Goal: Task Accomplishment & Management: Use online tool/utility

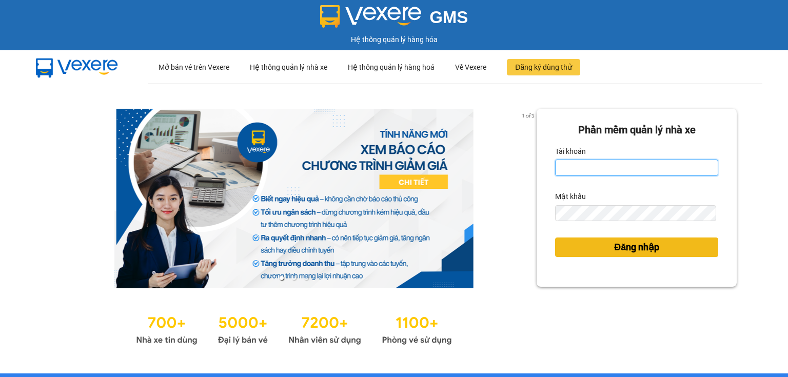
type input "ngoc.taithang"
click at [619, 250] on span "Đăng nhập" at bounding box center [636, 247] width 45 height 14
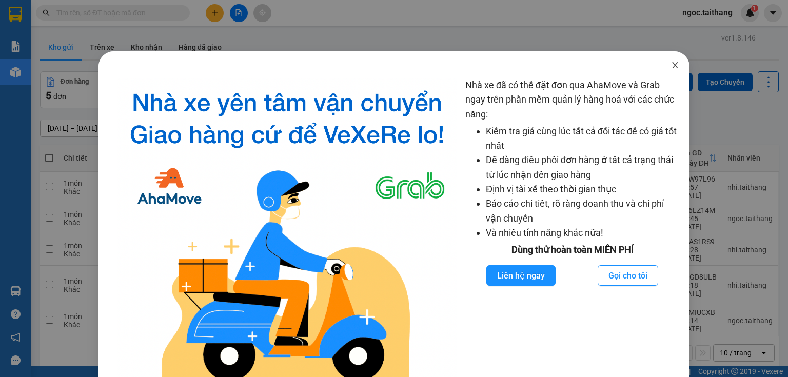
click at [671, 68] on icon "close" at bounding box center [675, 65] width 8 height 8
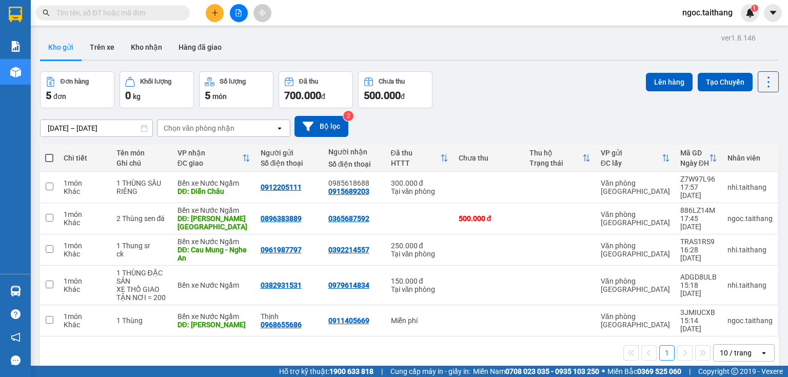
click at [45, 160] on span at bounding box center [49, 158] width 8 height 8
click at [49, 153] on input "checkbox" at bounding box center [49, 153] width 0 height 0
checkbox input "true"
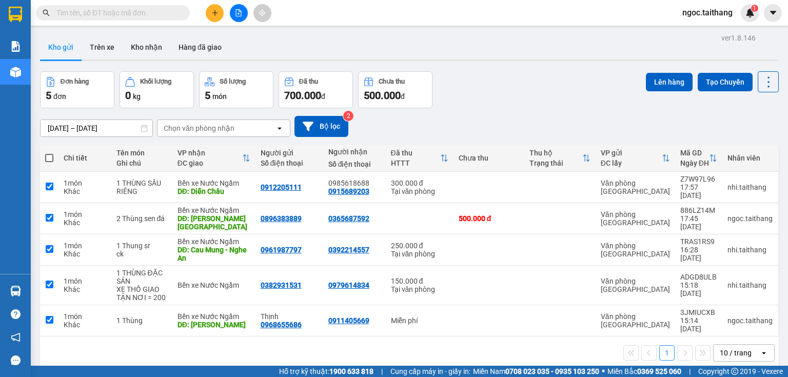
checkbox input "true"
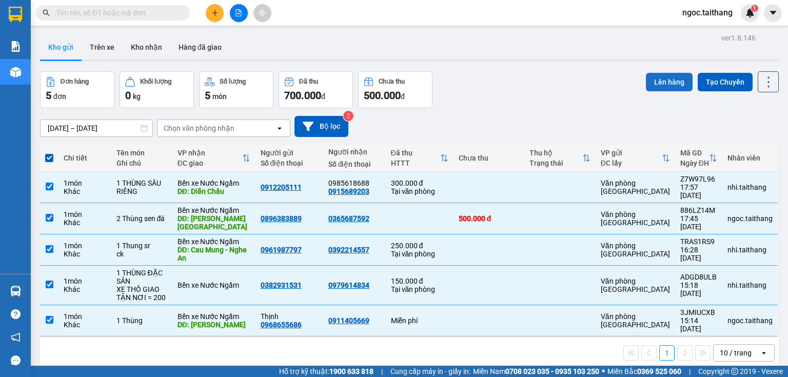
click at [646, 75] on button "Lên hàng" at bounding box center [669, 82] width 47 height 18
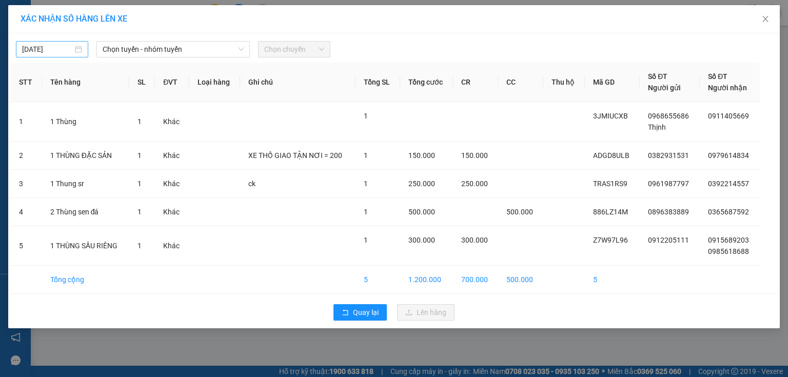
click at [83, 49] on div "[DATE]" at bounding box center [52, 49] width 72 height 16
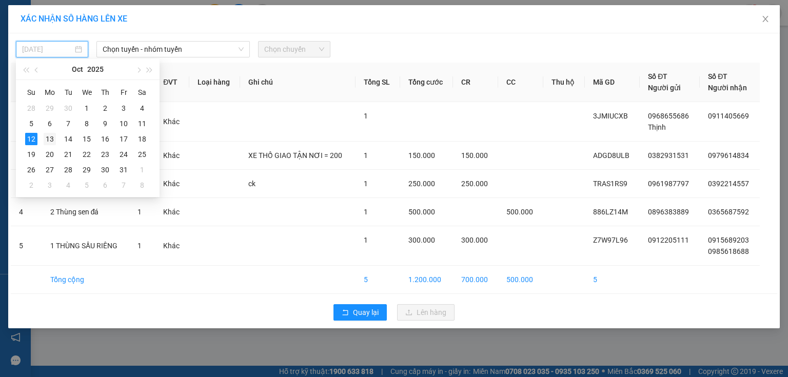
click at [54, 137] on div "13" at bounding box center [50, 139] width 12 height 12
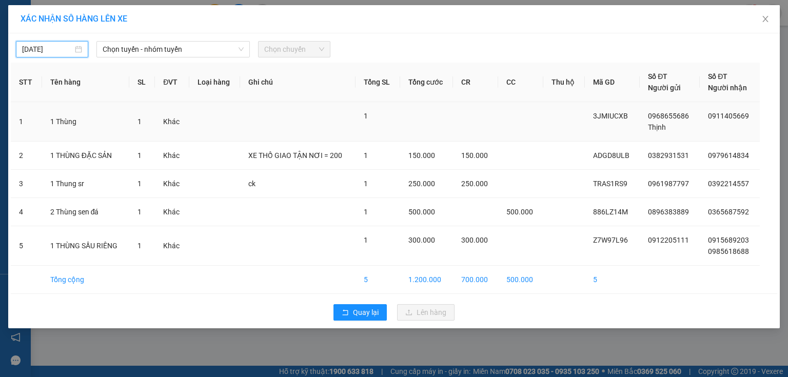
type input "[DATE]"
click at [235, 50] on span "Chọn tuyến - nhóm tuyến" at bounding box center [173, 49] width 141 height 15
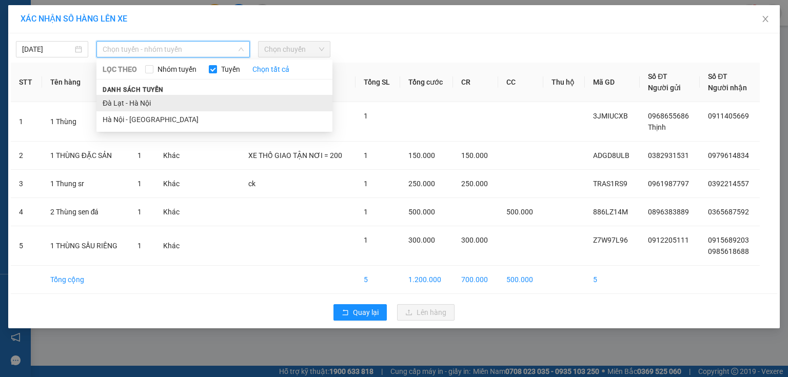
click at [146, 103] on li "Đà Lạt - Hà Nội" at bounding box center [214, 103] width 236 height 16
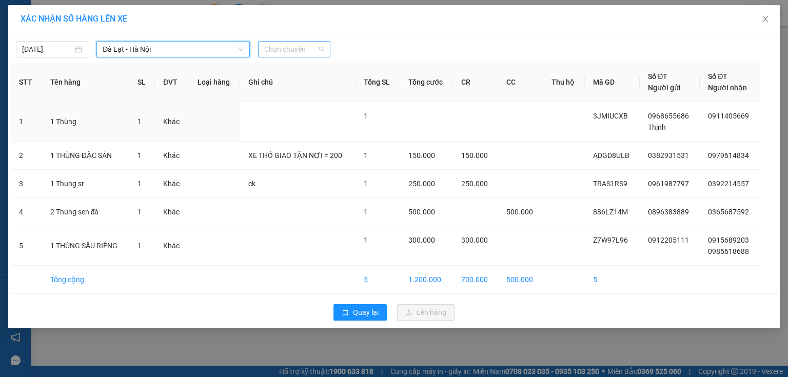
click at [322, 49] on span "Chọn chuyến" at bounding box center [294, 49] width 60 height 15
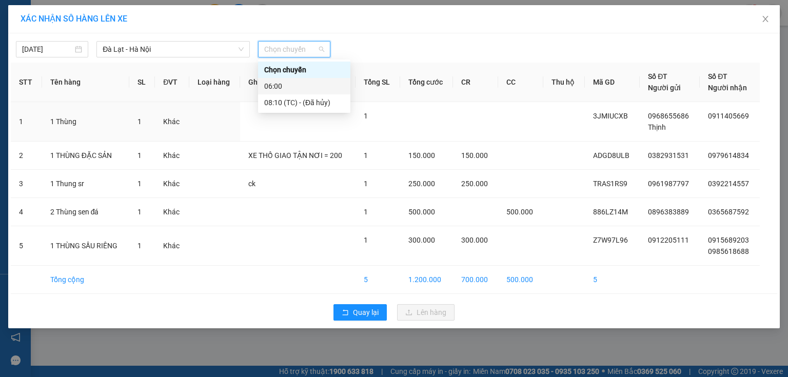
click at [268, 90] on div "06:00" at bounding box center [304, 86] width 80 height 11
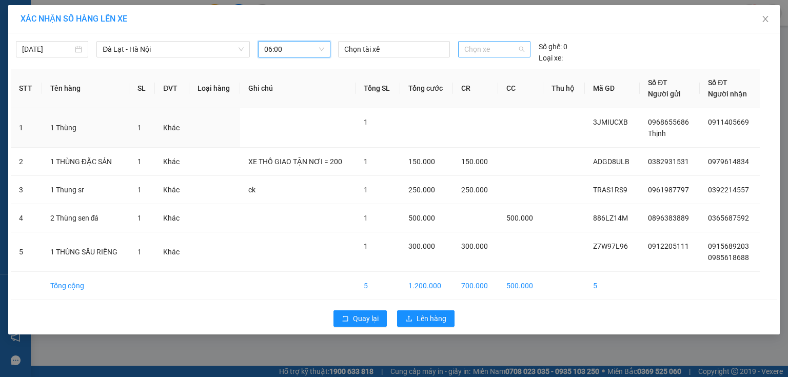
click at [470, 48] on span "Chọn xe" at bounding box center [494, 49] width 60 height 15
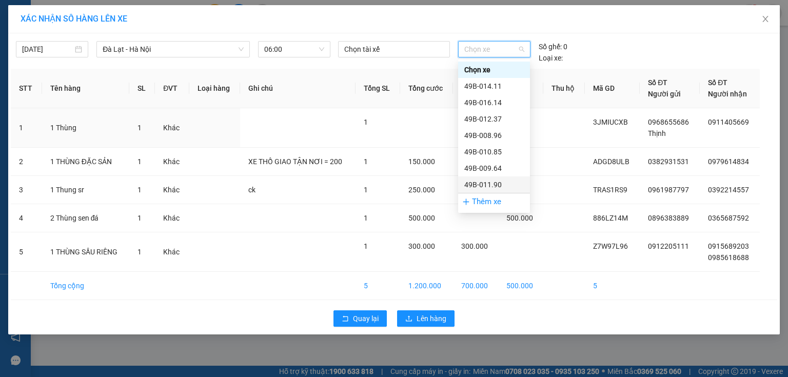
click at [480, 184] on div "49B-011.90" at bounding box center [494, 184] width 60 height 11
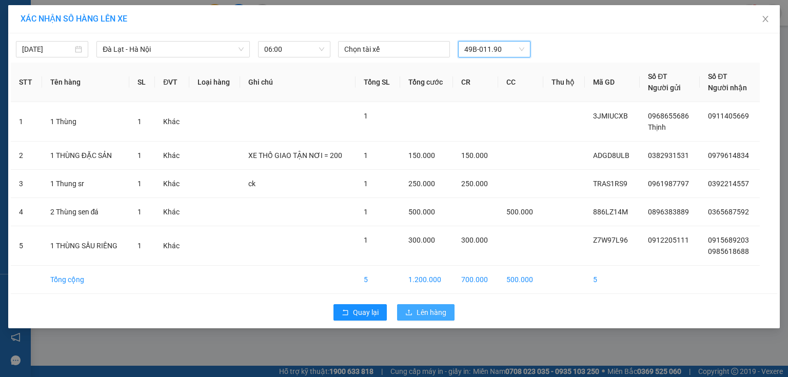
click at [429, 307] on span "Lên hàng" at bounding box center [432, 312] width 30 height 11
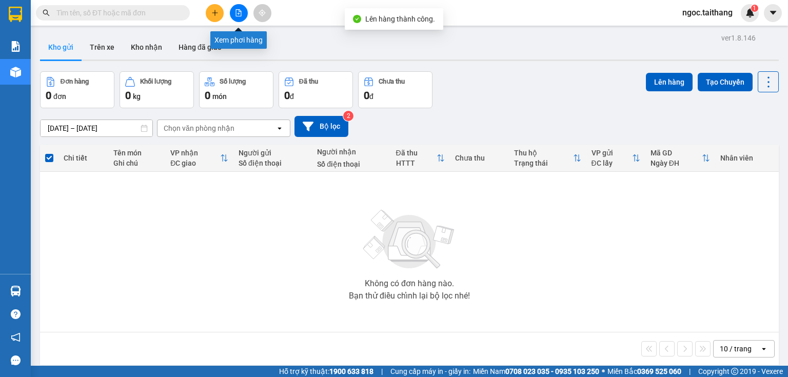
click at [242, 12] on icon "file-add" at bounding box center [238, 12] width 7 height 7
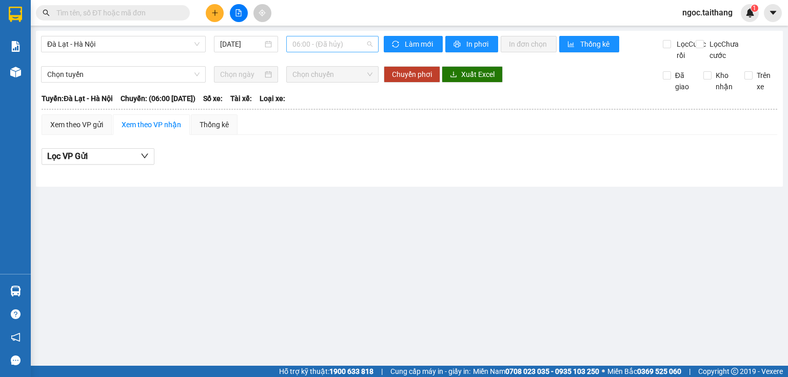
click at [365, 47] on span "06:00 - (Đã hủy)" at bounding box center [332, 43] width 81 height 15
click at [271, 47] on div "[DATE]" at bounding box center [245, 43] width 51 height 11
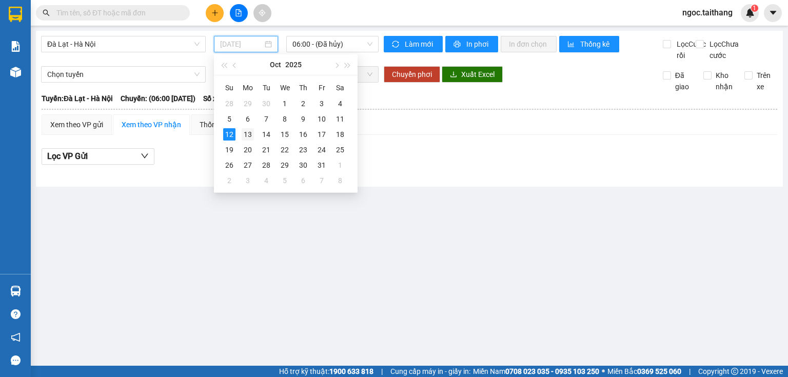
click at [249, 131] on div "13" at bounding box center [248, 134] width 12 height 12
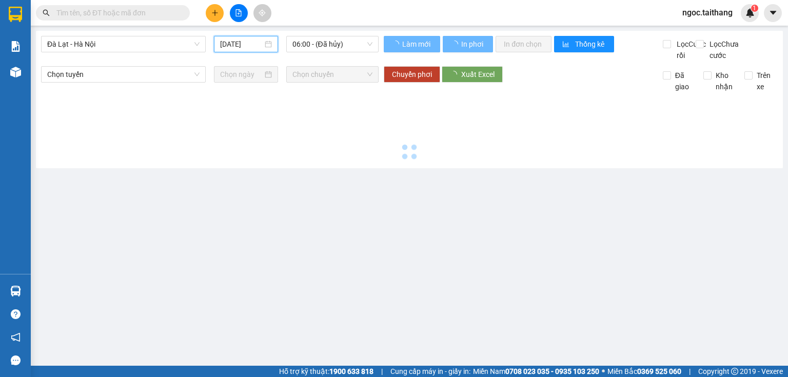
type input "[DATE]"
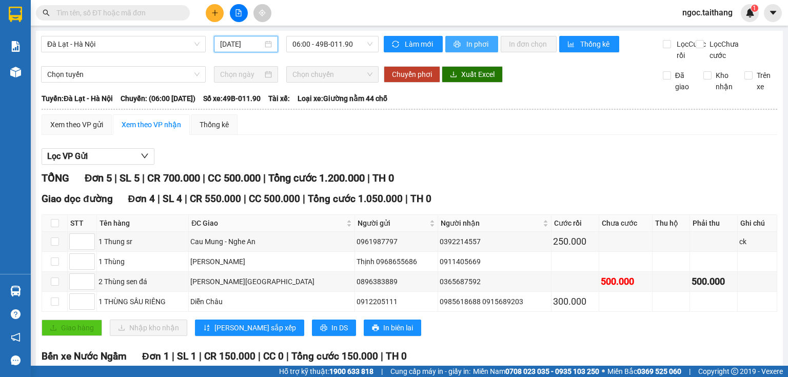
click at [481, 42] on span "In phơi" at bounding box center [478, 43] width 24 height 11
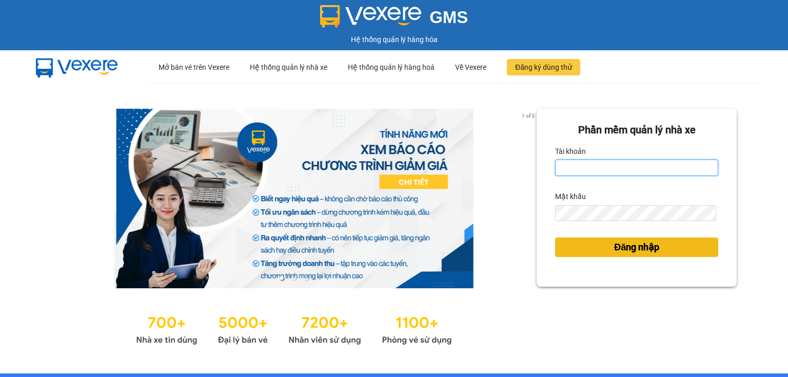
type input "ngoc.taithang"
click at [603, 250] on button "Đăng nhập" at bounding box center [636, 247] width 163 height 19
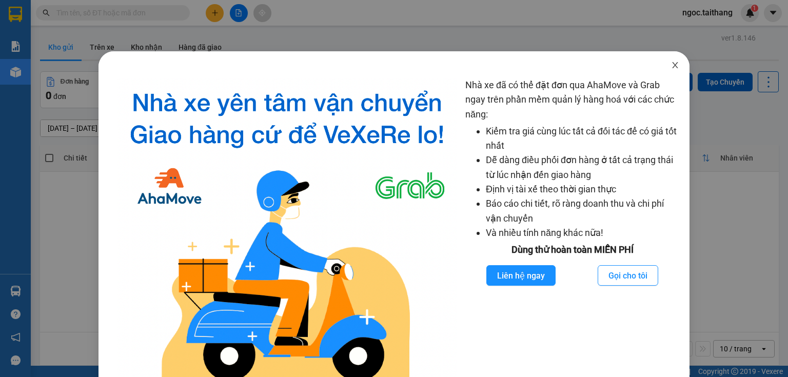
click at [672, 66] on icon "close" at bounding box center [675, 65] width 8 height 8
